Goal: Task Accomplishment & Management: Complete application form

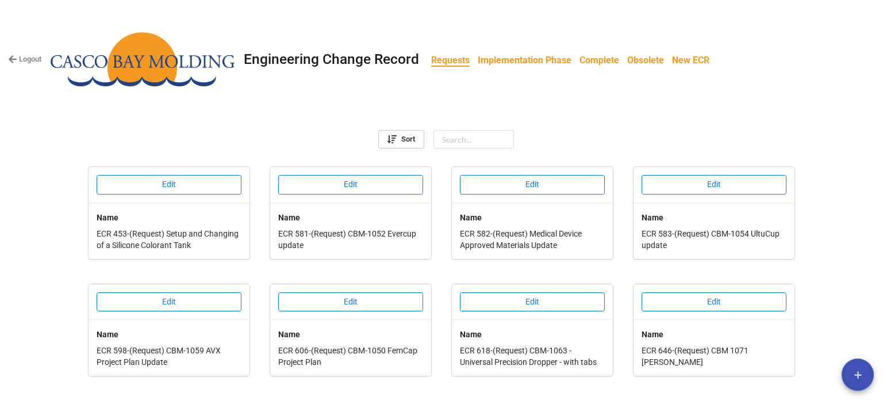
click at [615, 63] on b "Complete" at bounding box center [600, 60] width 40 height 11
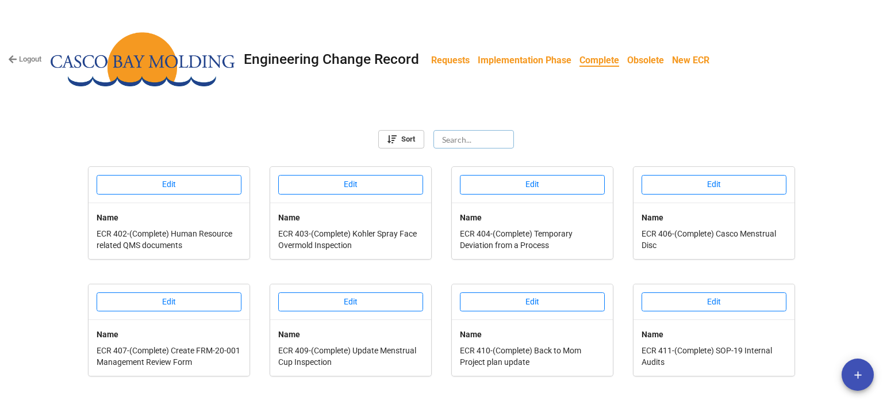
click at [477, 133] on input "text" at bounding box center [474, 139] width 81 height 18
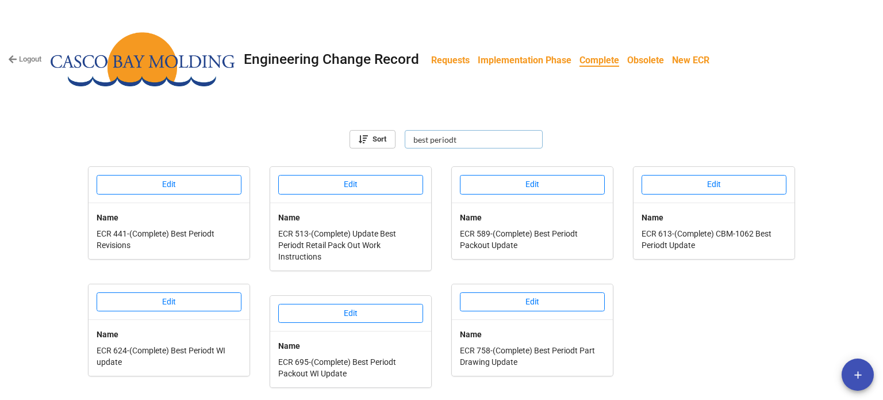
type input "best periodt"
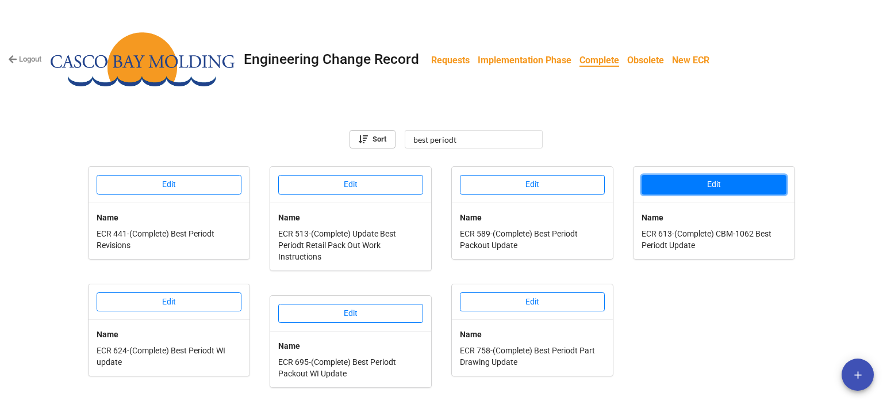
click at [710, 184] on button "Edit" at bounding box center [714, 185] width 145 height 20
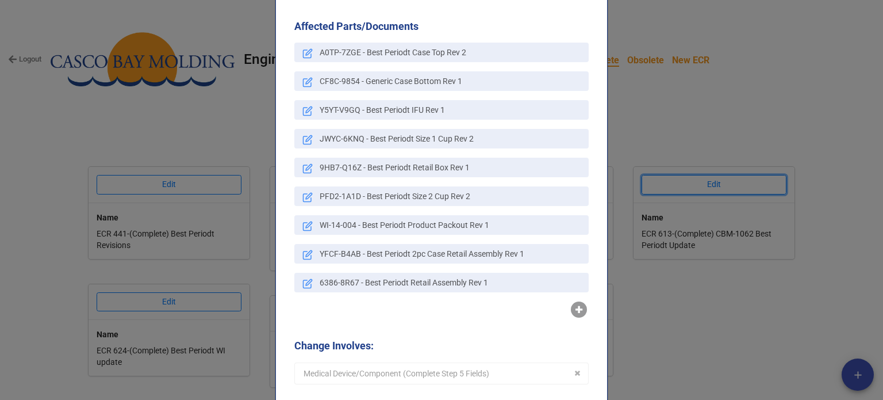
scroll to position [4485, 0]
click at [380, 104] on p "Y5YT-V9GQ - Best Periodt IFU Rev 1" at bounding box center [452, 110] width 265 height 12
click at [303, 109] on icon at bounding box center [307, 110] width 10 height 10
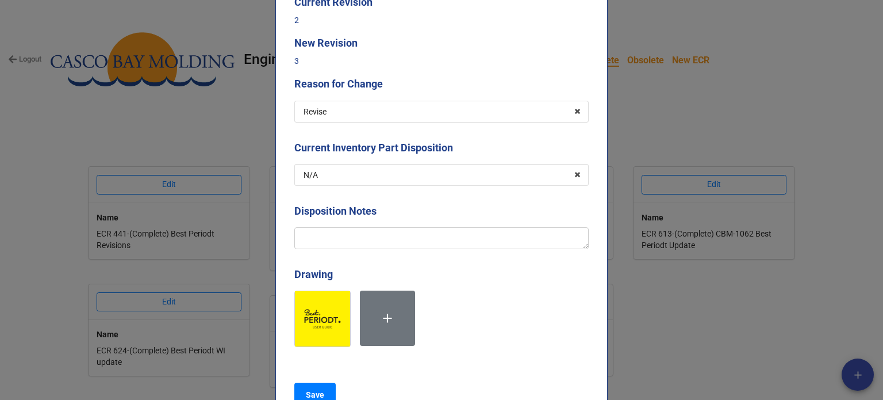
scroll to position [230, 0]
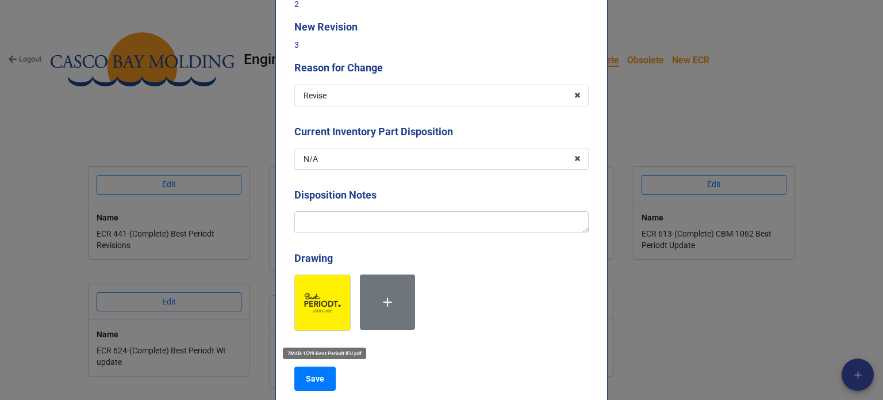
type textarea "x"
click at [307, 297] on img at bounding box center [322, 302] width 55 height 55
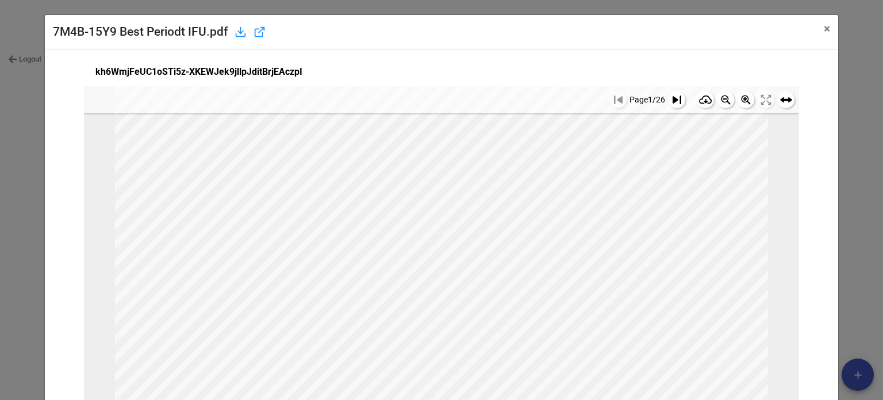
scroll to position [0, 0]
click at [668, 101] on rect at bounding box center [676, 99] width 17 height 17
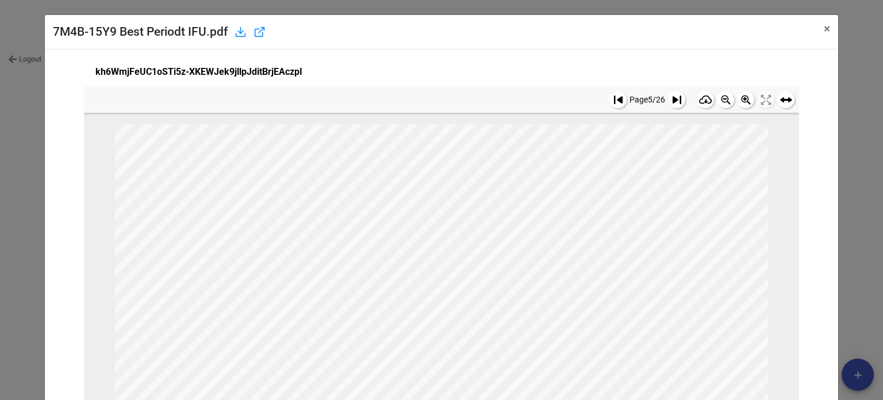
click at [668, 102] on rect at bounding box center [676, 99] width 17 height 17
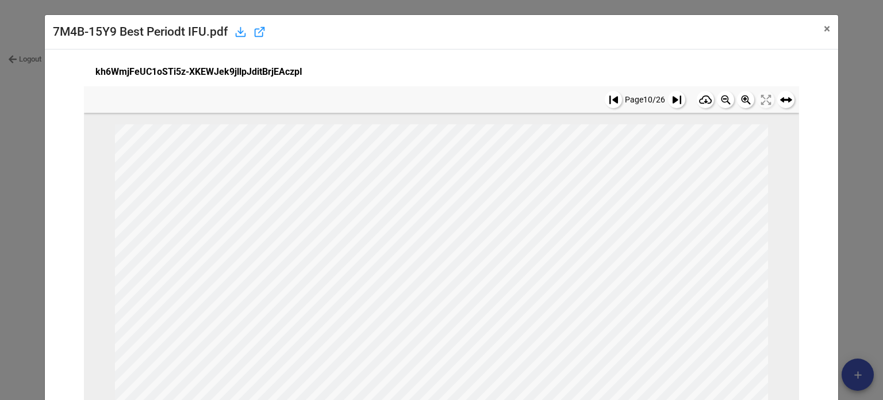
click at [668, 102] on rect at bounding box center [676, 99] width 17 height 17
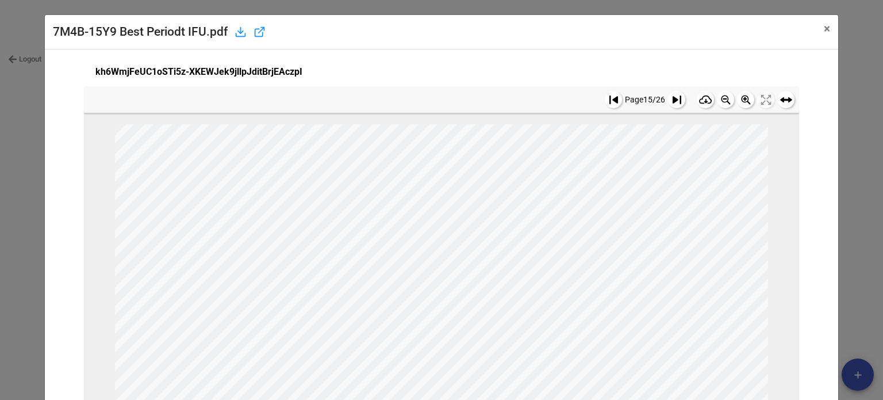
click at [668, 102] on rect at bounding box center [676, 99] width 17 height 17
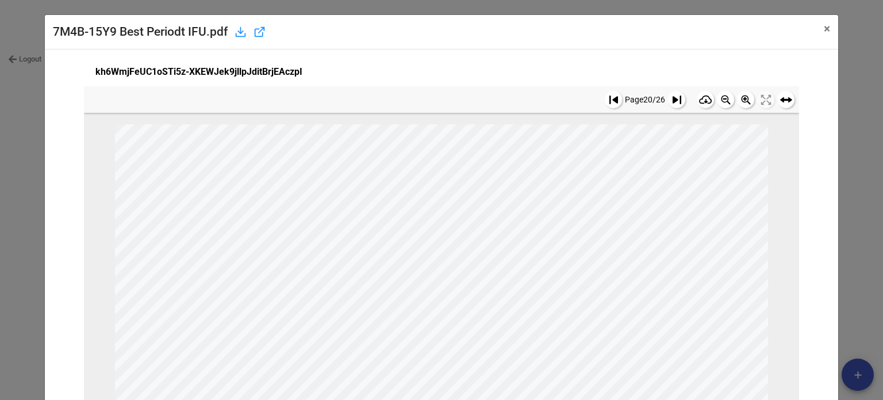
click at [668, 102] on rect at bounding box center [676, 99] width 17 height 17
click at [668, 105] on button at bounding box center [676, 99] width 17 height 17
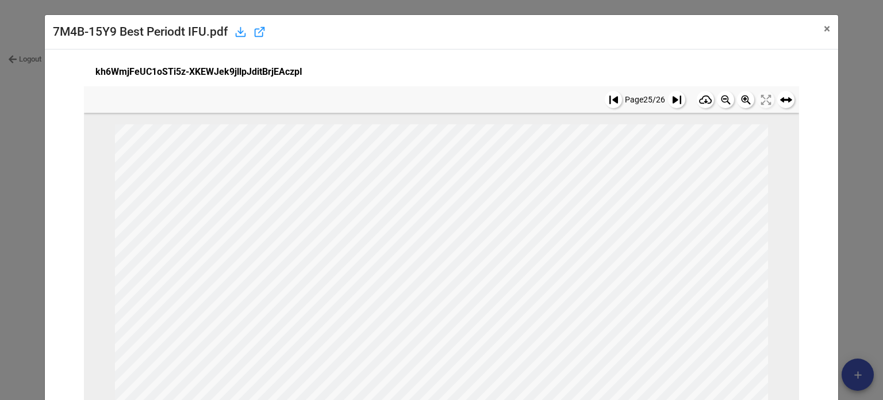
click at [408, 12] on div "7M4B-15Y9 Best Periodt IFU.pdf × Close kh6WmjFeUC1oSTi5z-XKEWJek9jllpJditBrjEAc…" at bounding box center [441, 200] width 883 height 400
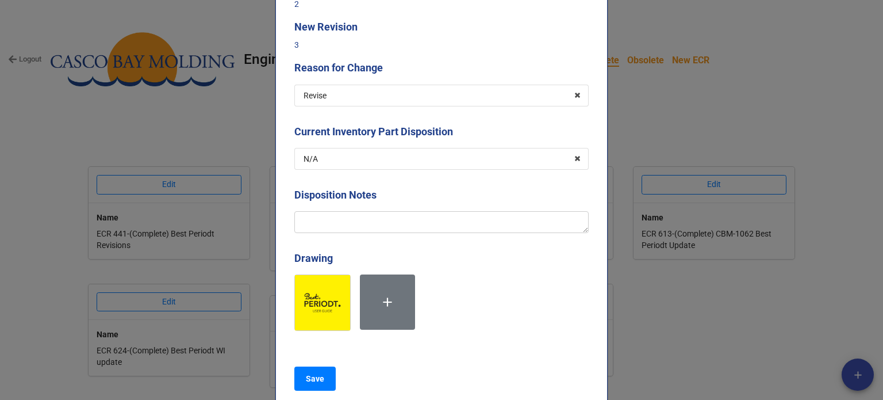
click at [646, 116] on div "× Close Document Y5YT-V9GQ - Best Periodt IFU Current Revision 2 New Revision 3…" at bounding box center [441, 200] width 883 height 400
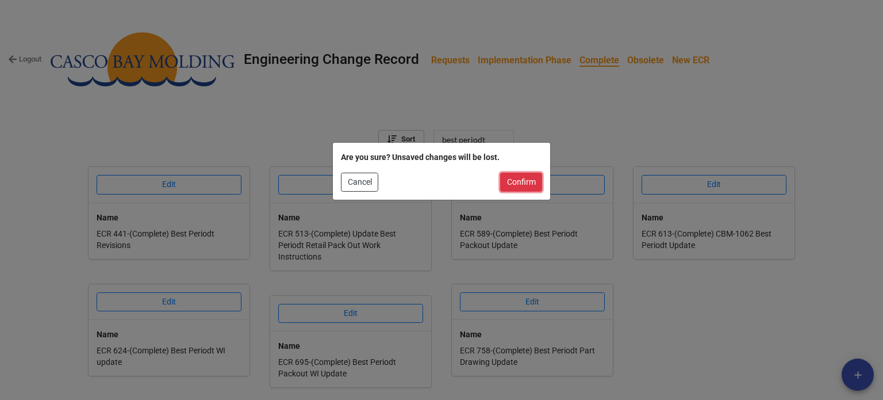
click at [519, 176] on button "Confirm" at bounding box center [521, 183] width 42 height 20
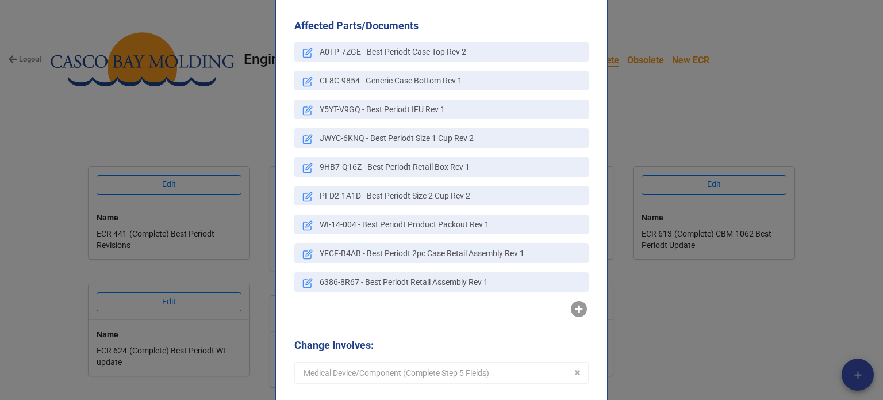
click at [674, 129] on div "× Close Complete Requester Andrew O'Neill Select ... No results found. Customer…" at bounding box center [441, 200] width 883 height 400
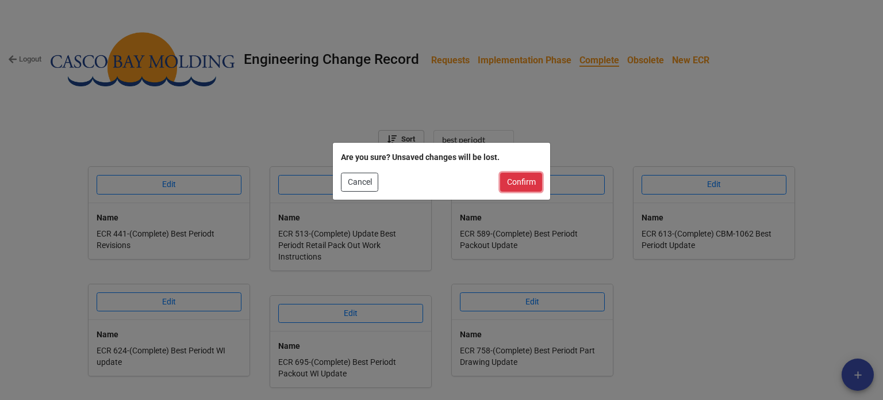
click at [511, 182] on button "Confirm" at bounding box center [521, 183] width 42 height 20
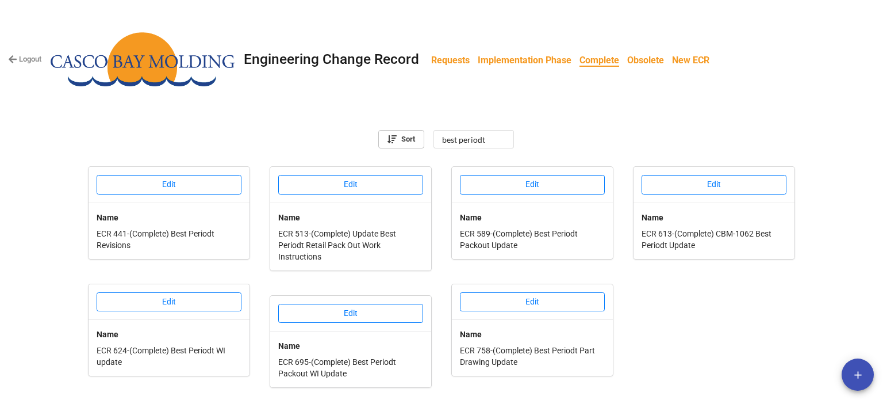
click at [436, 57] on b "Requests" at bounding box center [450, 60] width 39 height 11
